Goal: Obtain resource: Download file/media

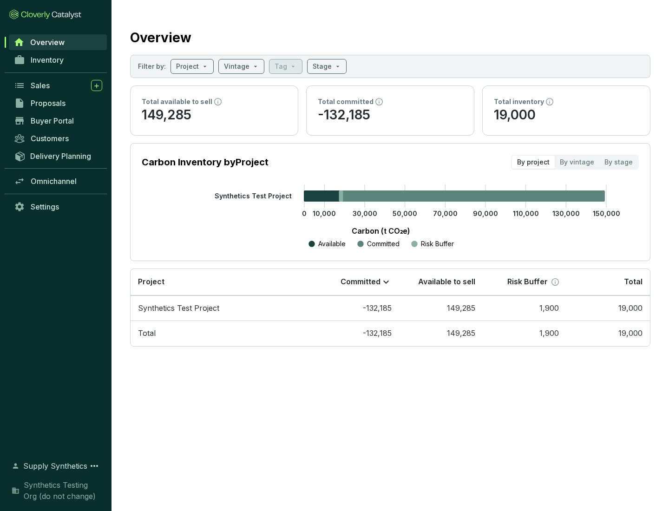
click at [58, 103] on span "Proposals" at bounding box center [48, 103] width 35 height 9
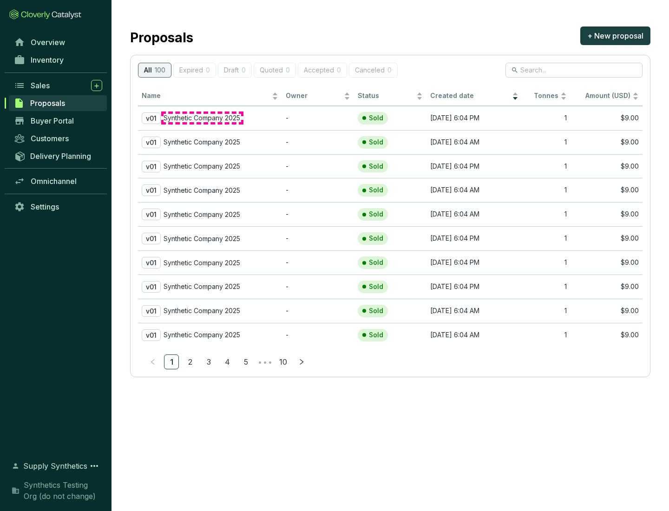
click at [202, 118] on p "Synthetic Company 2025" at bounding box center [202, 118] width 77 height 8
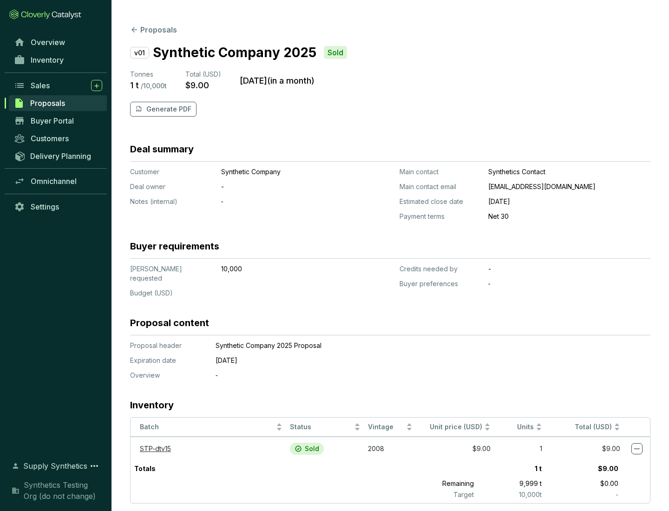
click at [168, 109] on p "Generate PDF" at bounding box center [168, 109] width 45 height 9
